Goal: Check status

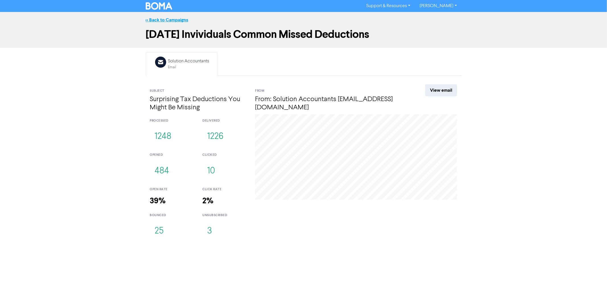
click at [166, 19] on link "<< Back to Campaigns" at bounding box center [167, 20] width 43 height 6
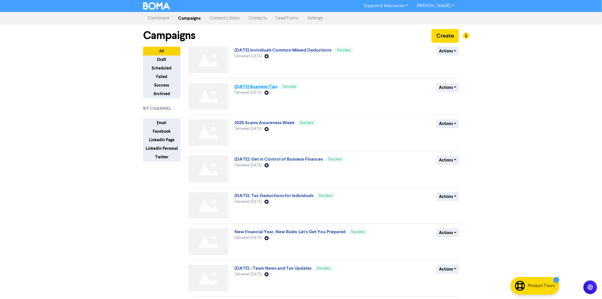
click at [265, 86] on link "[DATE] Business Tips" at bounding box center [255, 87] width 43 height 6
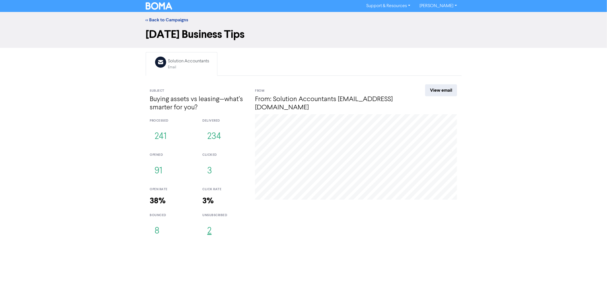
click at [211, 234] on button "2" at bounding box center [209, 231] width 14 height 19
click at [210, 171] on button "3" at bounding box center [209, 171] width 15 height 19
click at [449, 92] on link "View email" at bounding box center [441, 90] width 32 height 12
